Goal: Find contact information: Obtain details needed to contact an individual or organization

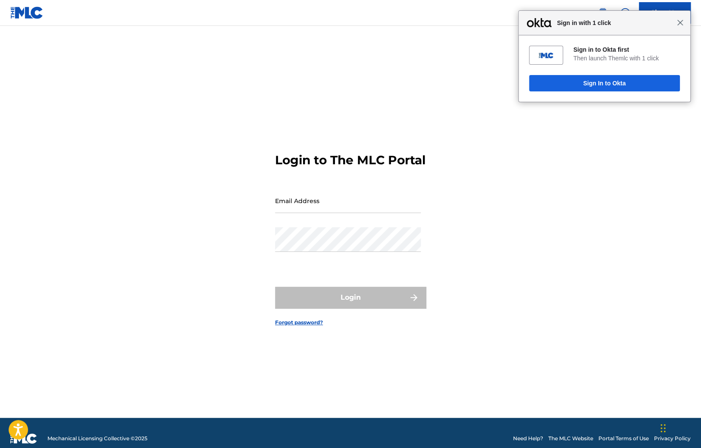
click at [679, 24] on span "Close" at bounding box center [680, 22] width 6 height 6
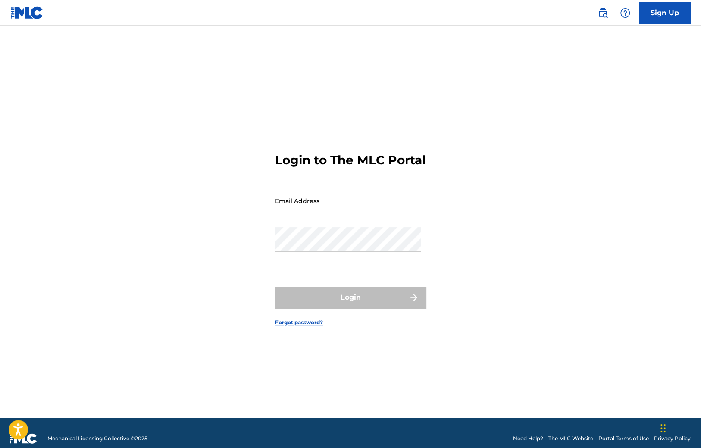
click at [594, 13] on link at bounding box center [602, 12] width 17 height 17
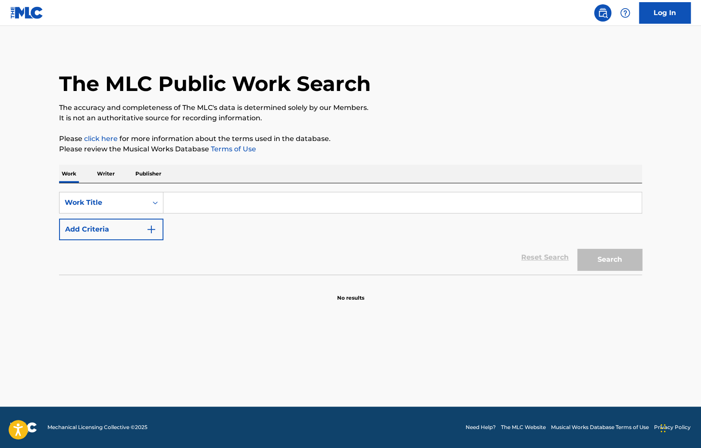
click at [630, 13] on img at bounding box center [625, 13] width 10 height 10
drag, startPoint x: 618, startPoint y: 41, endPoint x: 600, endPoint y: 40, distance: 17.7
click at [618, 41] on link "Contact us" at bounding box center [625, 35] width 73 height 21
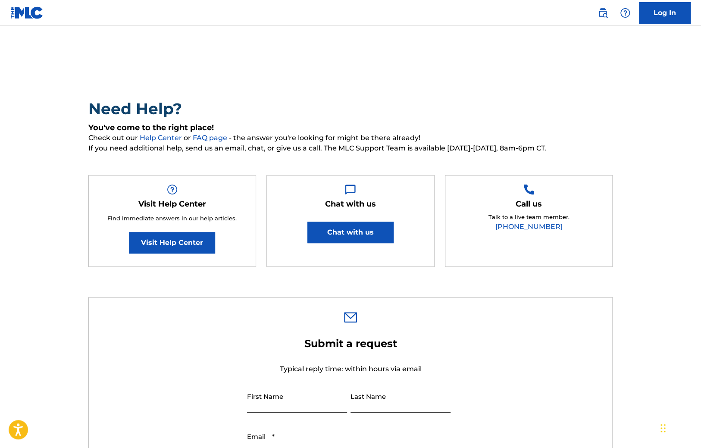
click at [370, 239] on button "Chat with us" at bounding box center [351, 233] width 86 height 22
click at [378, 240] on button "Chat with us" at bounding box center [351, 233] width 86 height 22
drag, startPoint x: 405, startPoint y: 149, endPoint x: 324, endPoint y: 147, distance: 82.0
click at [324, 147] on span "If you need additional help, send us an email, chat, or give us a call. The MLC…" at bounding box center [350, 148] width 525 height 10
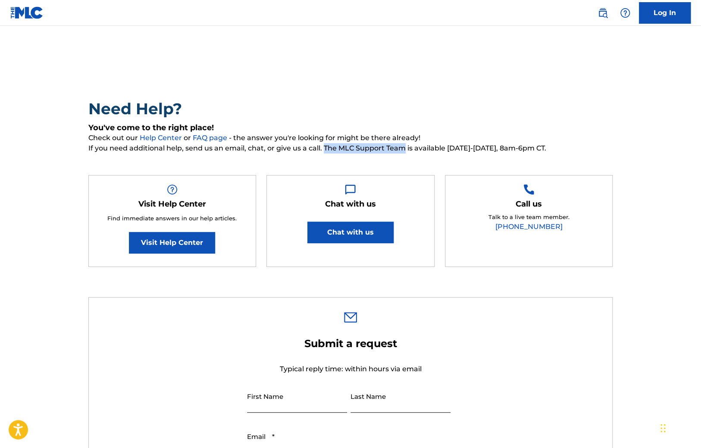
click at [404, 148] on span "If you need additional help, send us an email, chat, or give us a call. The MLC…" at bounding box center [350, 148] width 525 height 10
drag, startPoint x: 404, startPoint y: 148, endPoint x: 325, endPoint y: 148, distance: 78.5
click at [325, 148] on span "If you need additional help, send us an email, chat, or give us a call. The MLC…" at bounding box center [350, 148] width 525 height 10
click at [326, 148] on span "If you need additional help, send us an email, chat, or give us a call. The MLC…" at bounding box center [350, 148] width 525 height 10
drag, startPoint x: 324, startPoint y: 148, endPoint x: 403, endPoint y: 151, distance: 79.9
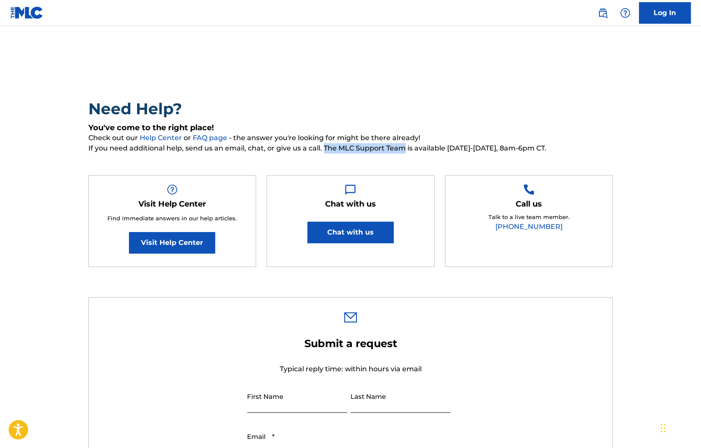
click at [403, 151] on span "If you need additional help, send us an email, chat, or give us a call. The MLC…" at bounding box center [350, 148] width 525 height 10
click at [394, 148] on span "If you need additional help, send us an email, chat, or give us a call. The MLC…" at bounding box center [350, 148] width 525 height 10
drag, startPoint x: 323, startPoint y: 150, endPoint x: 405, endPoint y: 151, distance: 82.0
click at [405, 151] on span "If you need additional help, send us an email, chat, or give us a call. The MLC…" at bounding box center [350, 148] width 525 height 10
click at [277, 134] on span "Check out our Help Center or FAQ page - the answer you're looking for might be …" at bounding box center [350, 138] width 525 height 10
